Goal: Transaction & Acquisition: Book appointment/travel/reservation

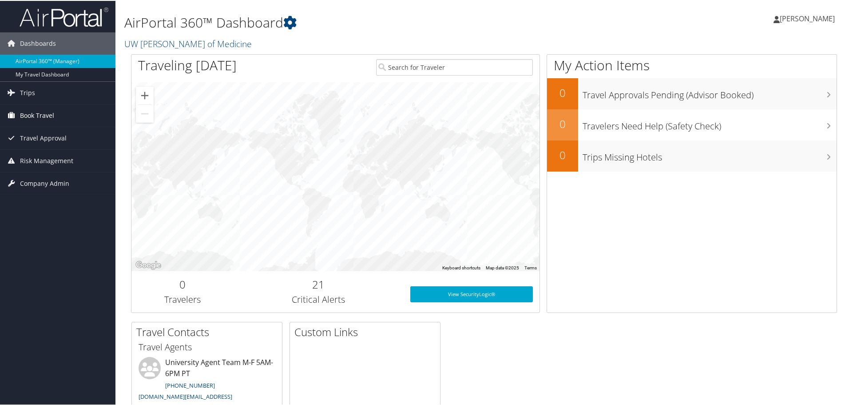
click at [52, 115] on span "Book Travel" at bounding box center [37, 114] width 34 height 22
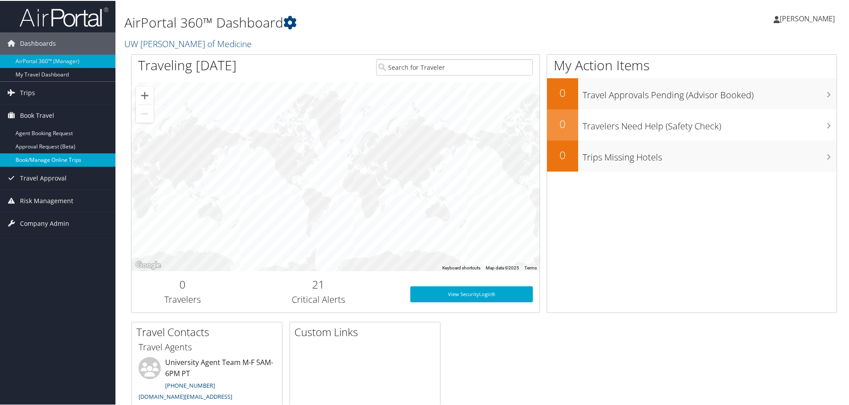
click at [52, 159] on link "Book/Manage Online Trips" at bounding box center [57, 158] width 115 height 13
